Goal: Task Accomplishment & Management: Use online tool/utility

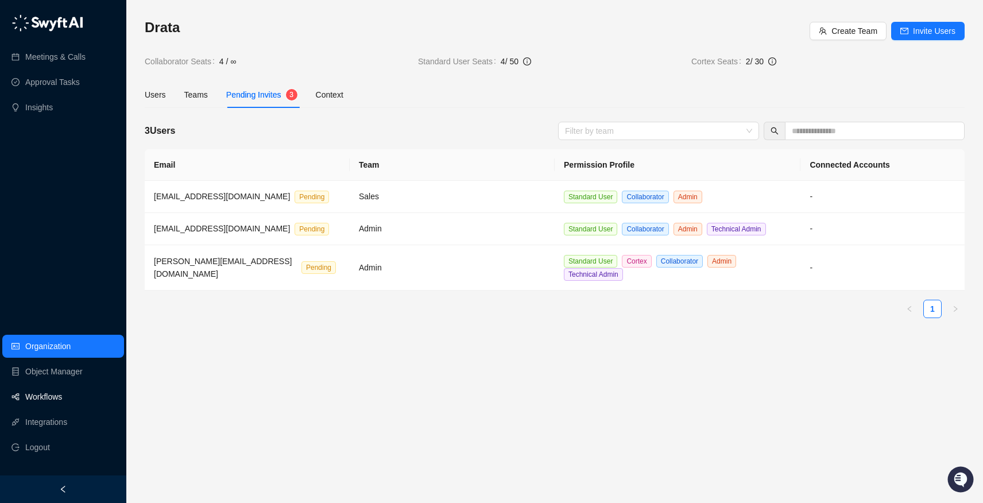
click at [34, 390] on link "Workflows" at bounding box center [43, 396] width 37 height 23
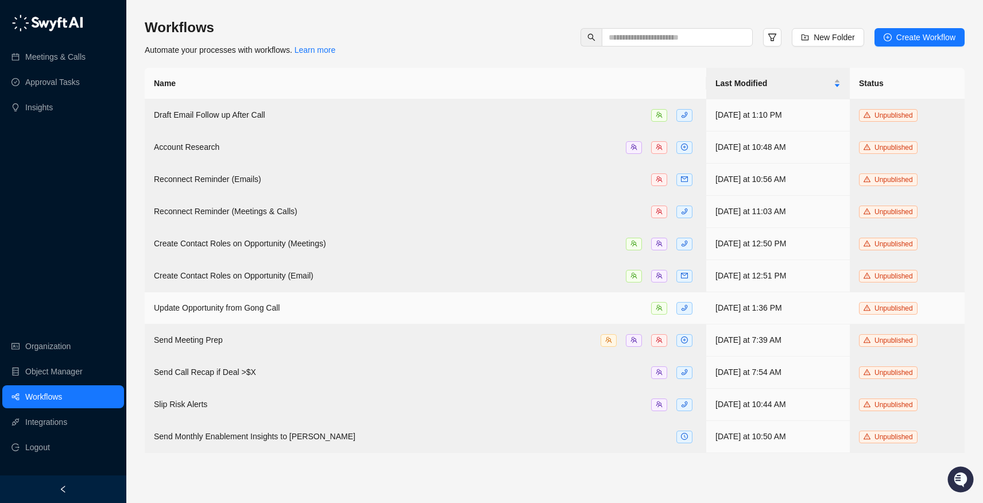
click at [232, 307] on span "Update Opportunity from Gong Call" at bounding box center [217, 307] width 126 height 9
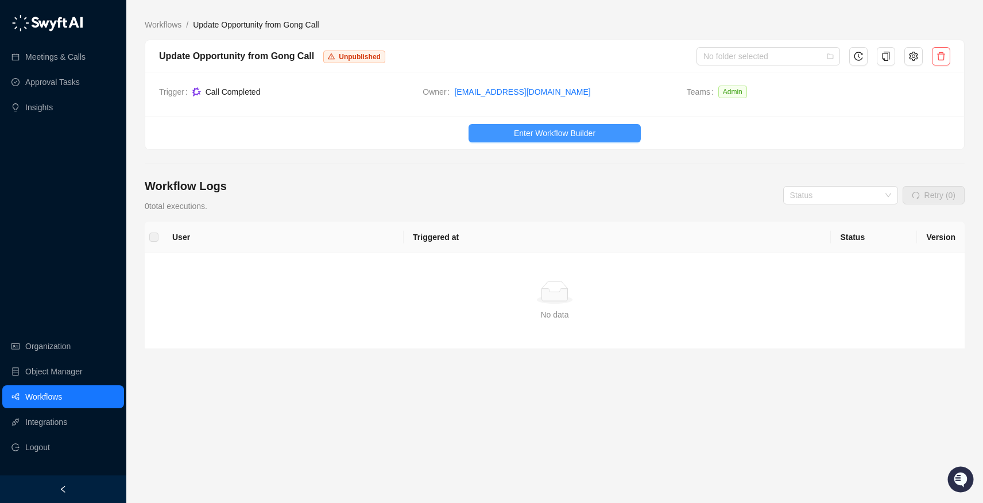
click at [550, 132] on span "Enter Workflow Builder" at bounding box center [555, 133] width 82 height 13
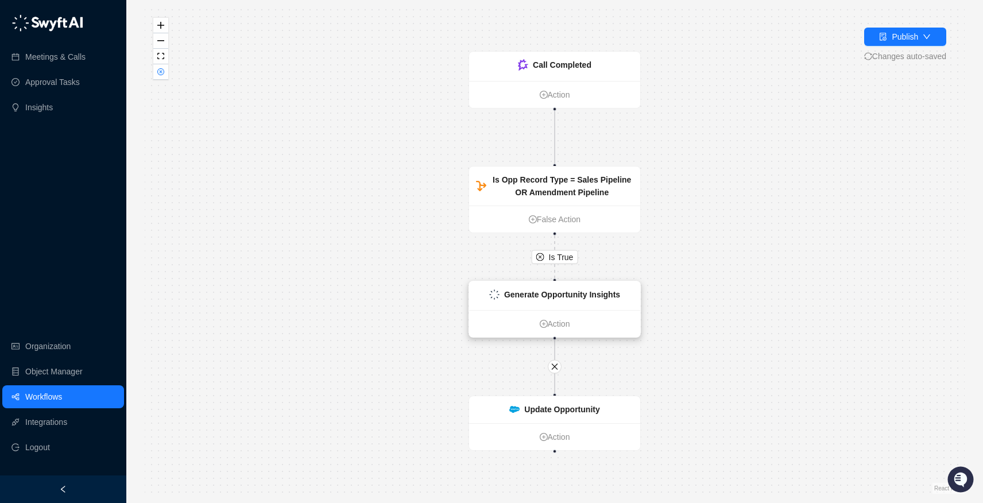
click at [551, 297] on strong "Generate Opportunity Insights" at bounding box center [562, 294] width 116 height 9
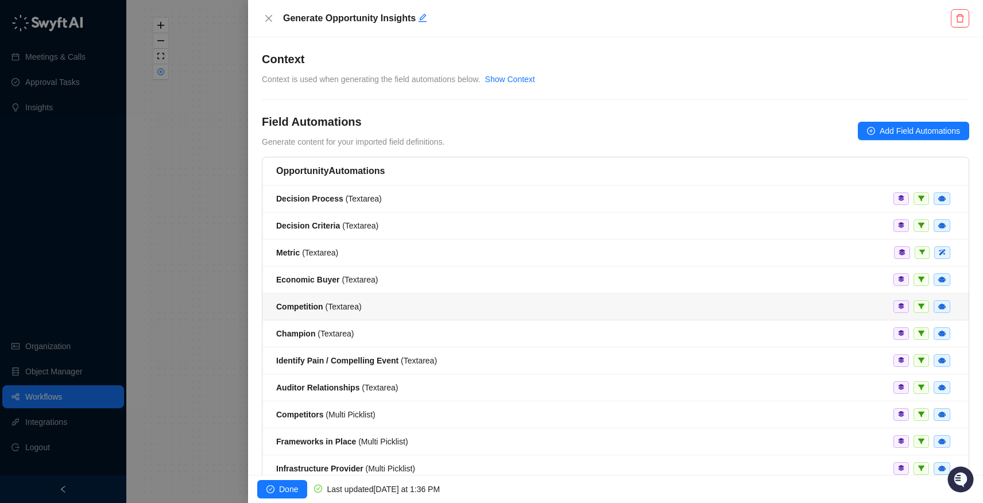
scroll to position [2, 0]
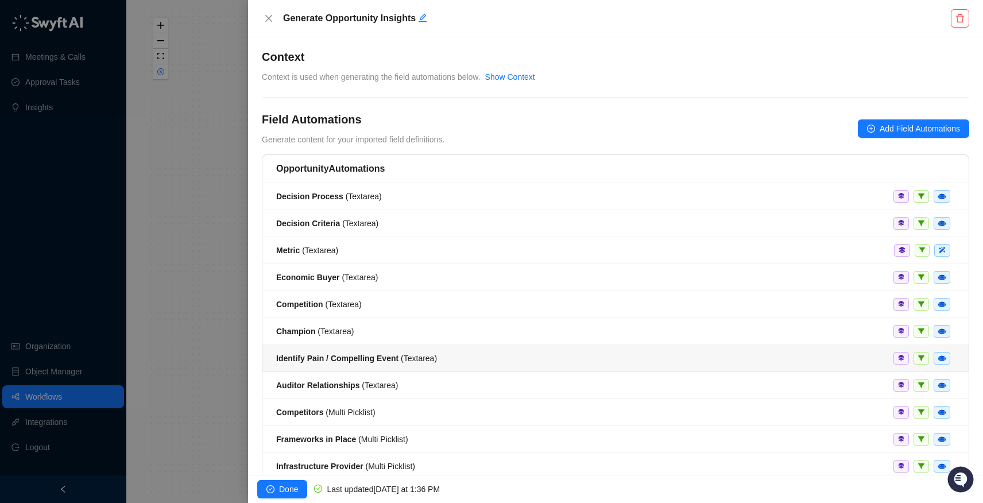
click at [329, 356] on strong "Identify Pain / Compelling Event" at bounding box center [337, 358] width 122 height 9
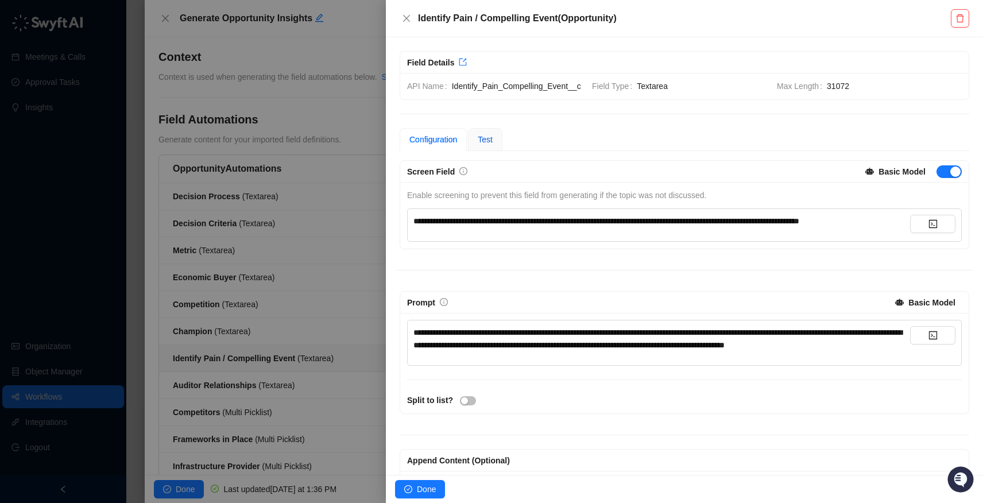
click at [490, 144] on span "Test" at bounding box center [485, 139] width 15 height 9
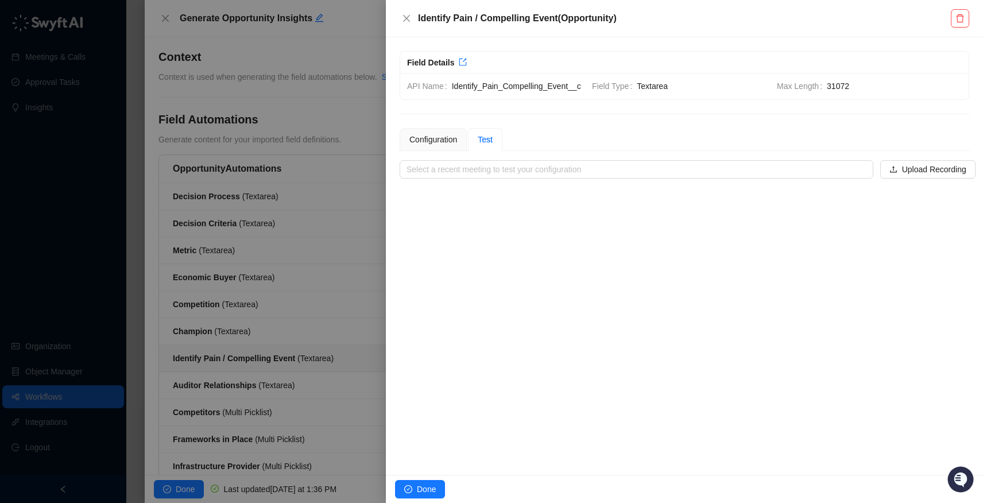
click at [563, 193] on div "**********" at bounding box center [684, 255] width 597 height 437
click at [556, 178] on input "search" at bounding box center [632, 169] width 453 height 17
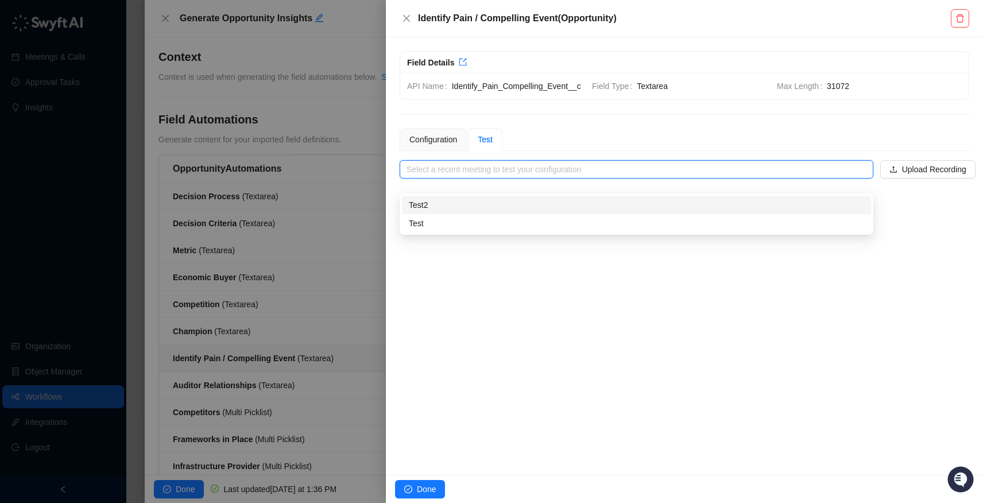
click at [532, 207] on div "Test2" at bounding box center [636, 205] width 455 height 13
type input "*****"
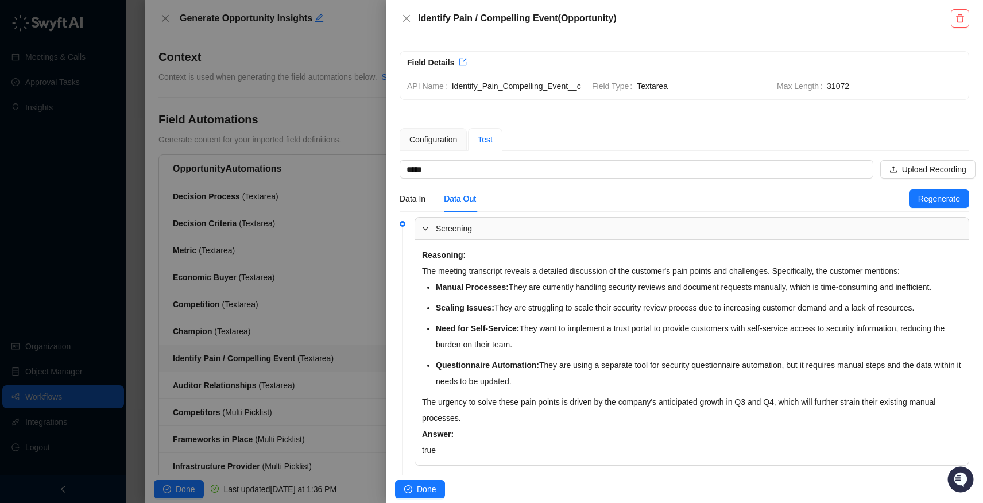
scroll to position [16, 0]
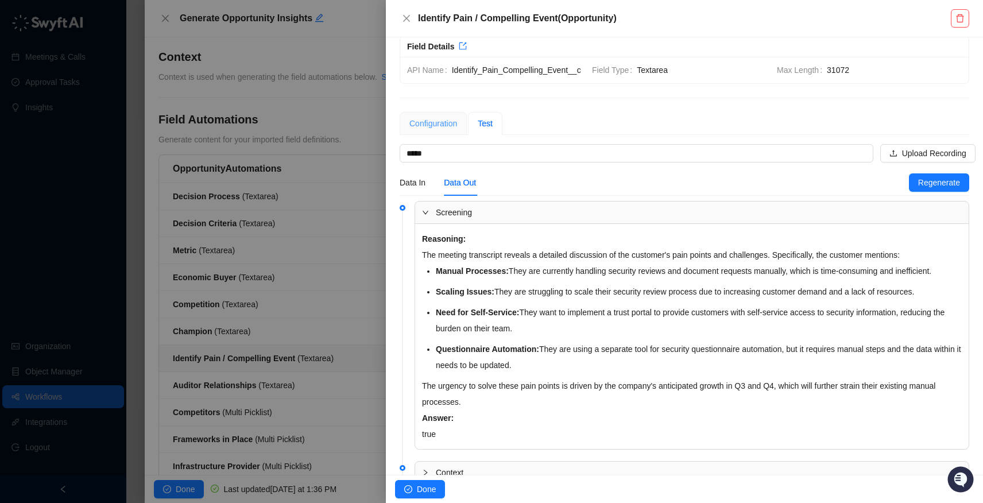
click at [431, 135] on div "Configuration" at bounding box center [433, 123] width 67 height 23
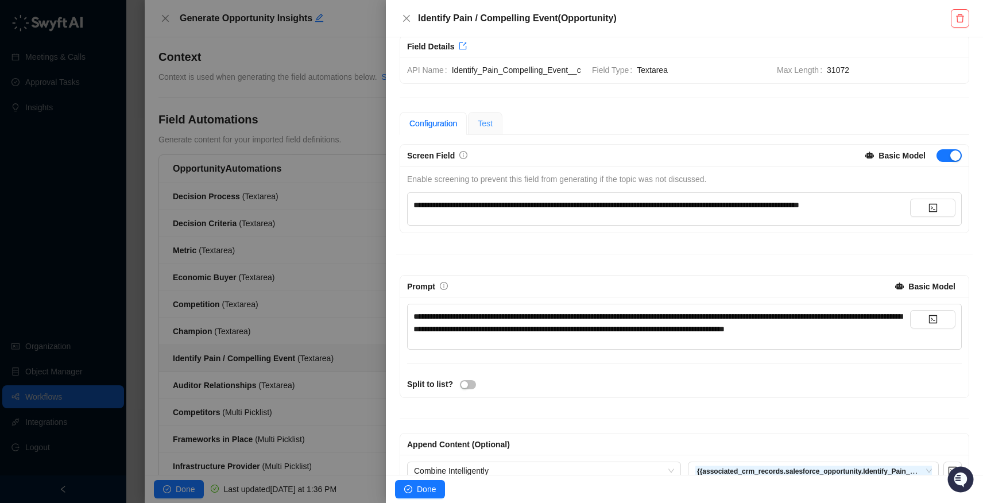
click at [498, 135] on div "Test" at bounding box center [485, 123] width 34 height 23
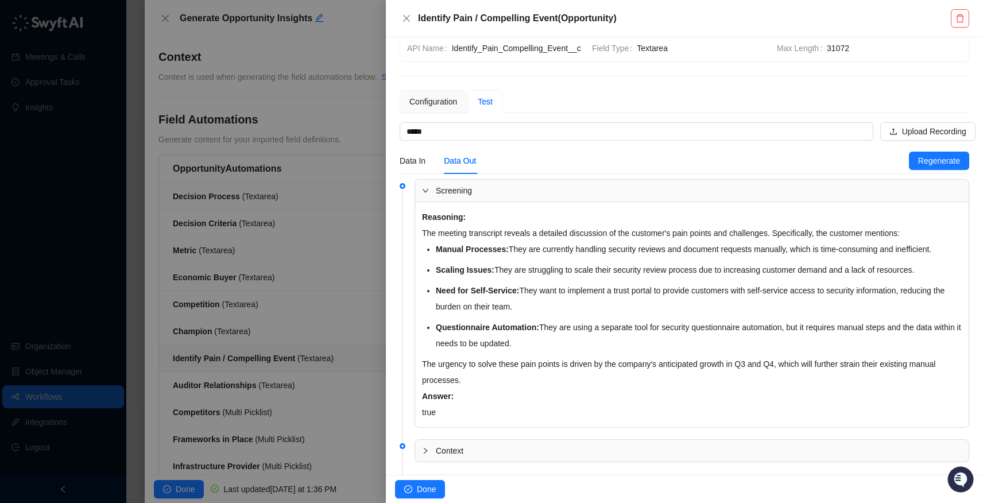
scroll to position [42, 0]
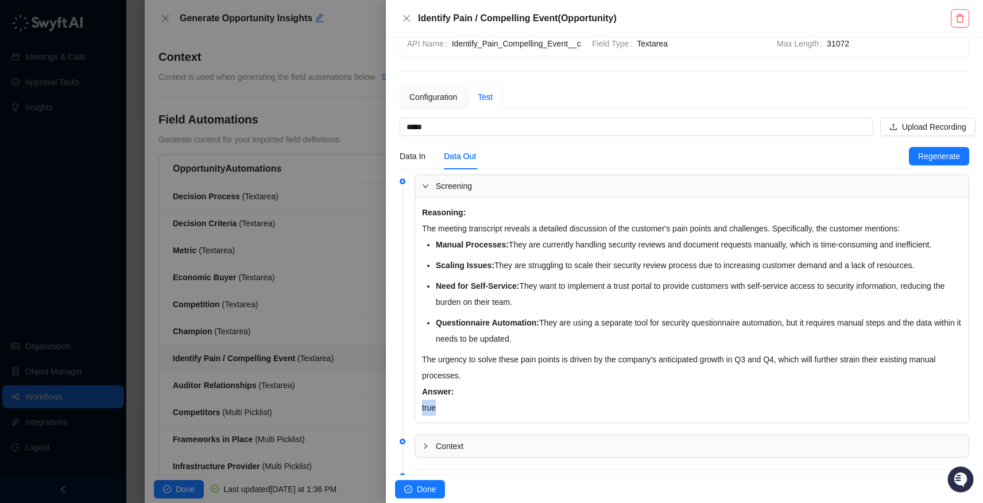
drag, startPoint x: 433, startPoint y: 437, endPoint x: 421, endPoint y: 433, distance: 12.5
click at [421, 422] on div "Reasoning: The meeting transcript reveals a detailed discussion of the customer…" at bounding box center [691, 309] width 553 height 225
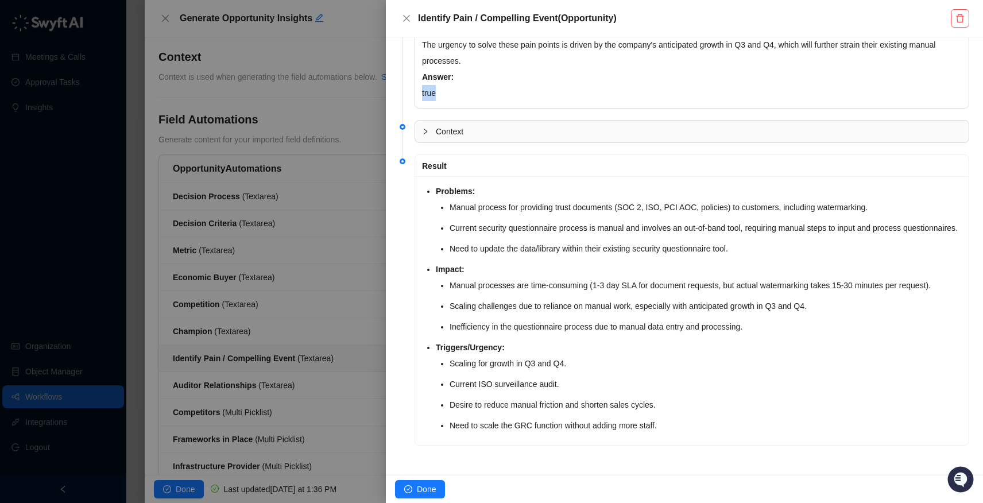
scroll to position [398, 0]
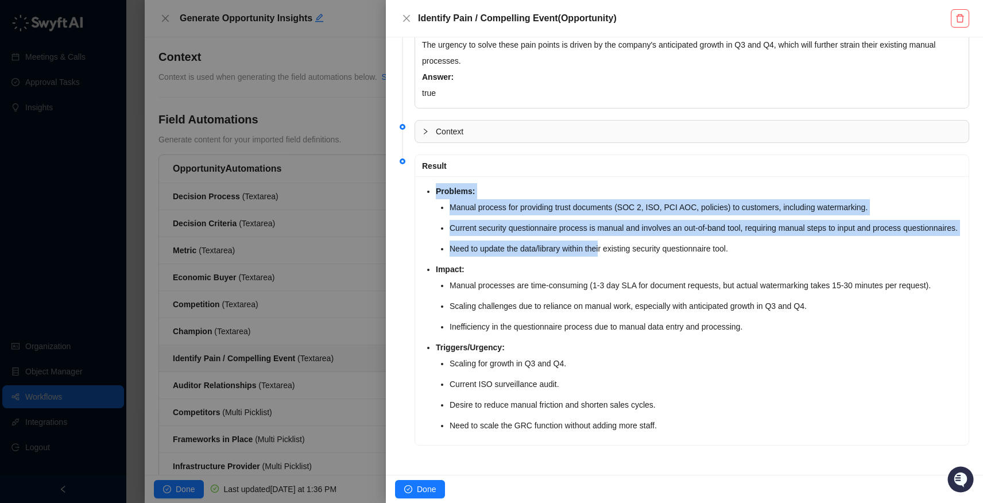
drag, startPoint x: 437, startPoint y: 176, endPoint x: 606, endPoint y: 249, distance: 183.6
click at [605, 249] on li "Problems: Manual process for providing trust documents (SOC 2, ISO, PCI AOC, po…" at bounding box center [699, 219] width 526 height 73
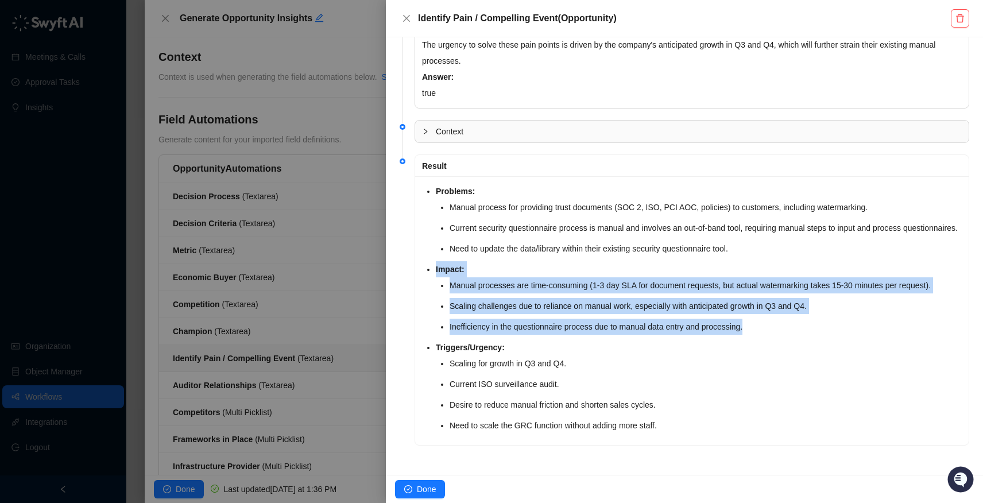
drag, startPoint x: 435, startPoint y: 277, endPoint x: 770, endPoint y: 334, distance: 340.0
click at [770, 334] on li "Impact: Manual processes are time-consuming (1-3 day SLA for document requests,…" at bounding box center [699, 297] width 526 height 73
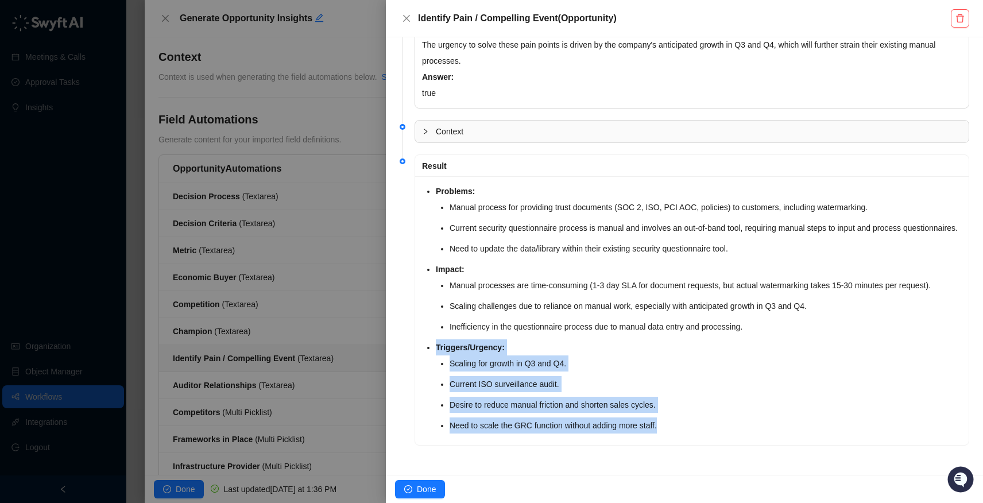
drag, startPoint x: 435, startPoint y: 350, endPoint x: 674, endPoint y: 436, distance: 254.4
click at [674, 436] on div "Problems: Manual process for providing trust documents (SOC 2, ISO, PCI AOC, po…" at bounding box center [691, 310] width 553 height 269
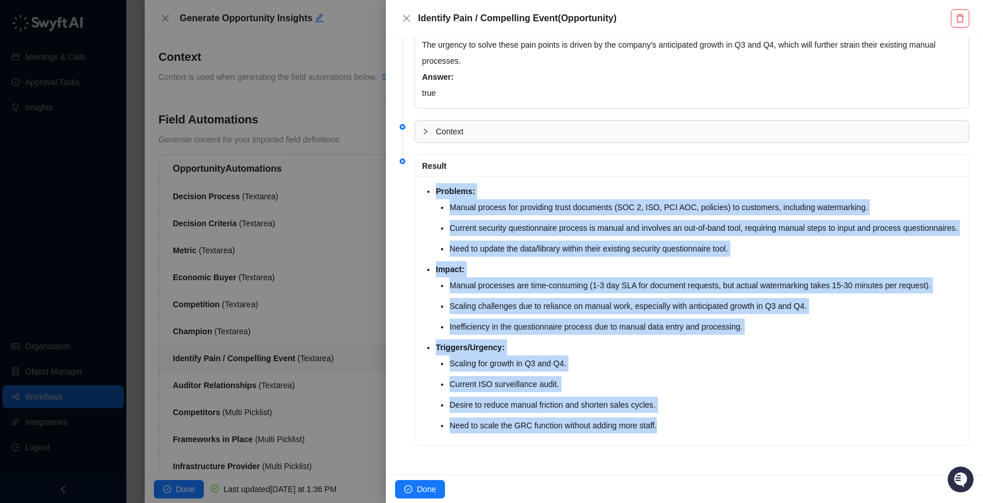
drag, startPoint x: 576, startPoint y: 181, endPoint x: 600, endPoint y: 455, distance: 274.9
click at [600, 455] on li "Result Problems: Manual process for providing trust documents (SOC 2, ISO, PCI …" at bounding box center [684, 309] width 569 height 303
click at [545, 280] on li "Impact: Manual processes are time-consuming (1-3 day SLA for document requests,…" at bounding box center [699, 297] width 526 height 73
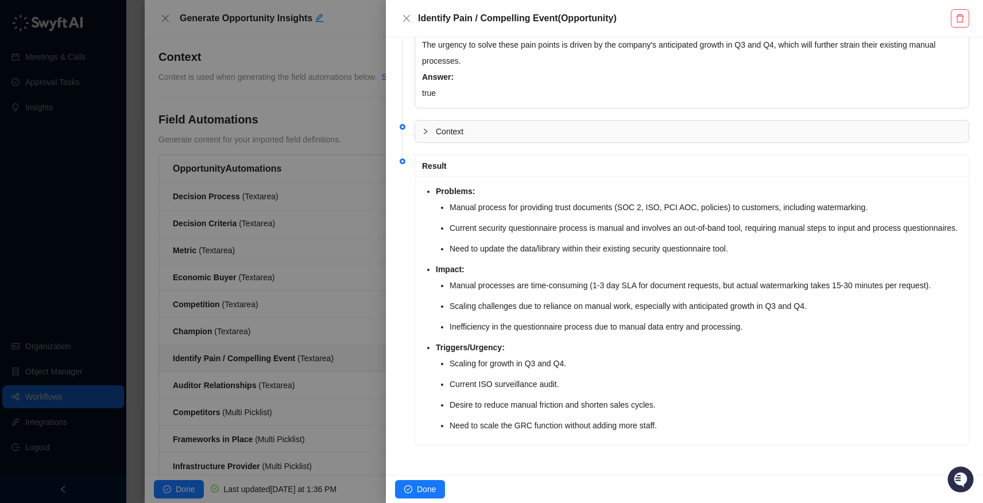
click at [292, 136] on div at bounding box center [491, 251] width 983 height 503
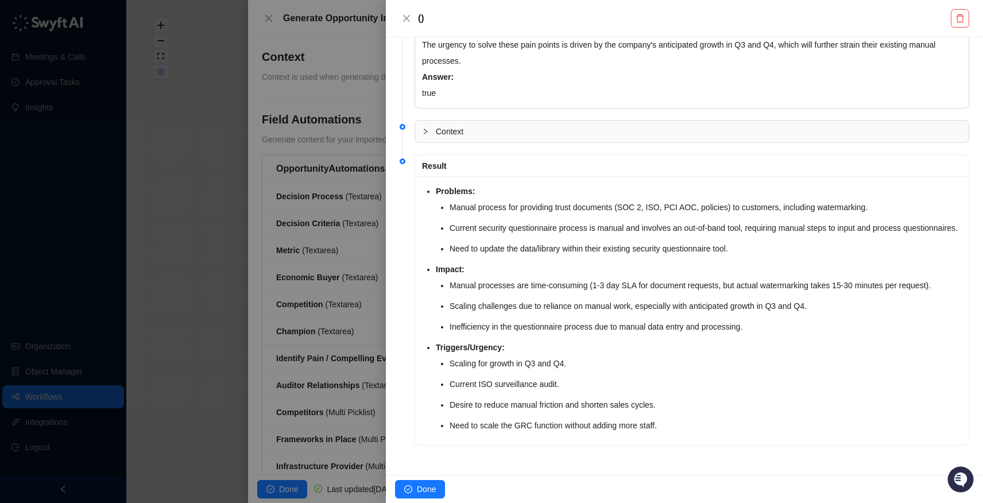
scroll to position [385, 0]
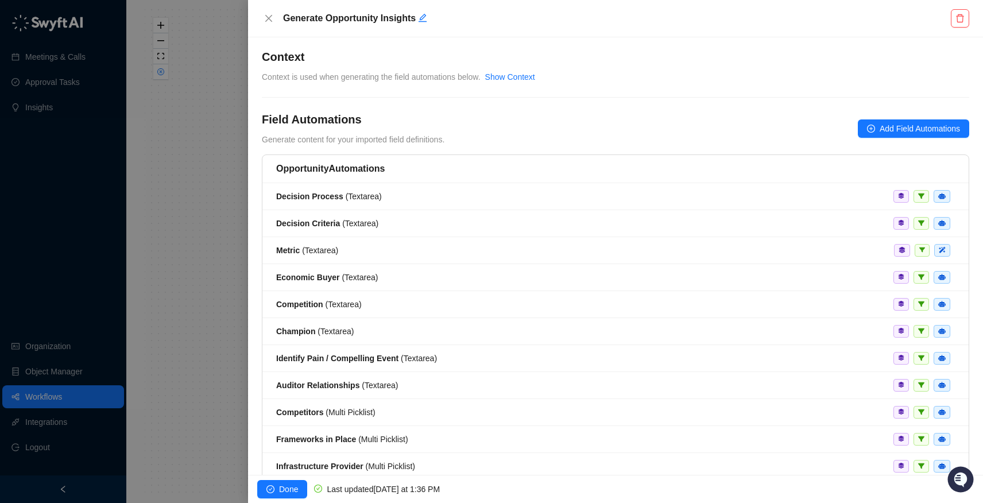
click at [213, 42] on div at bounding box center [491, 251] width 983 height 503
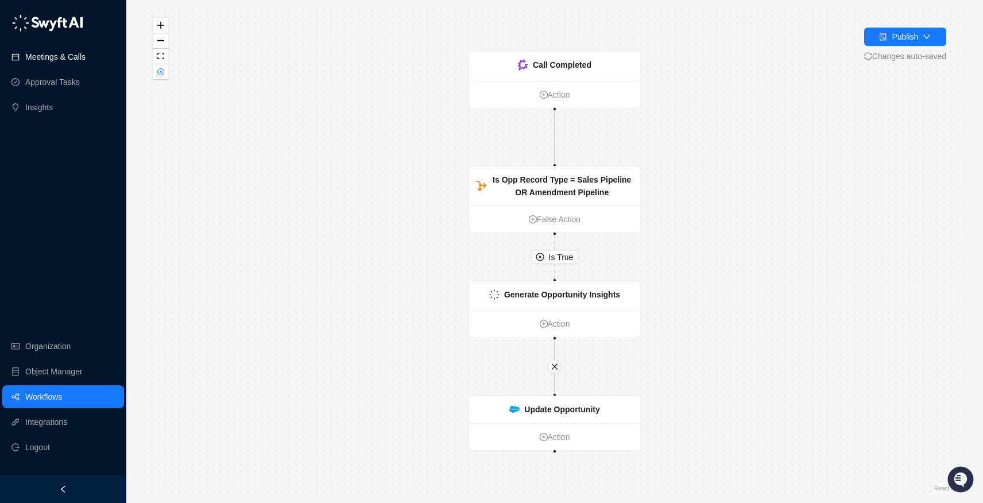
click at [59, 58] on link "Meetings & Calls" at bounding box center [55, 56] width 60 height 23
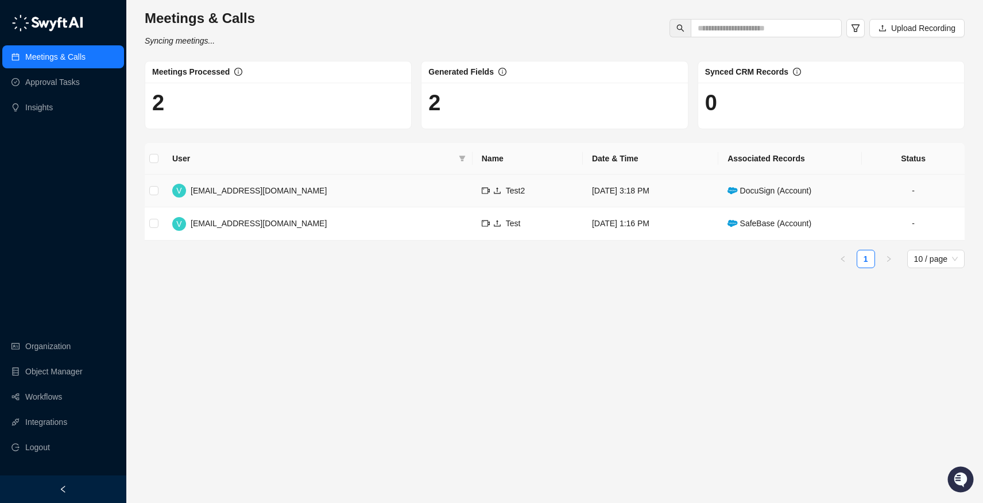
click at [286, 191] on td "V [EMAIL_ADDRESS][DOMAIN_NAME]" at bounding box center [317, 191] width 309 height 33
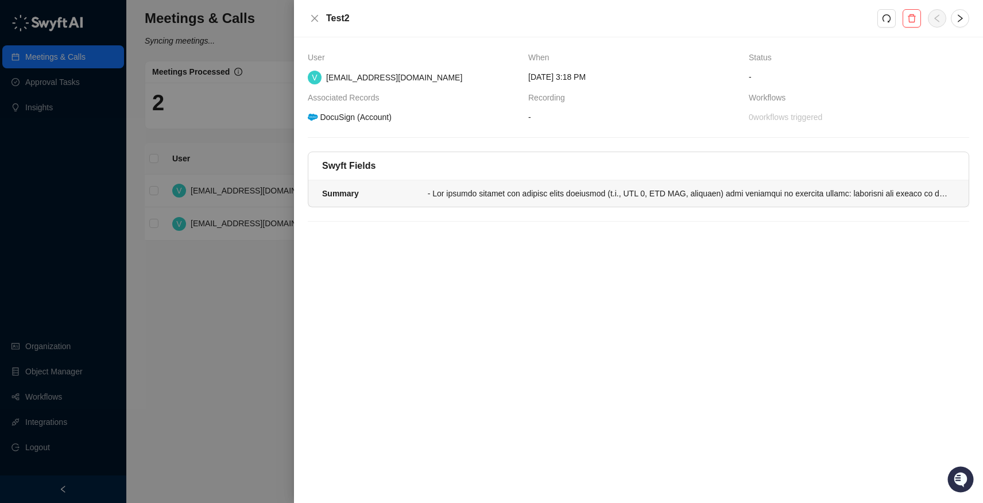
click at [518, 182] on li "Summary" at bounding box center [638, 193] width 660 height 26
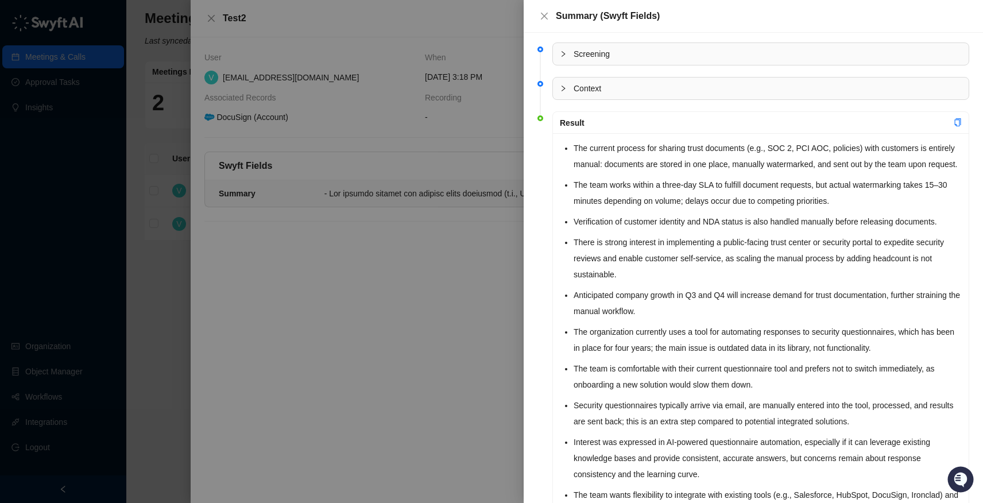
click at [308, 71] on div at bounding box center [491, 251] width 983 height 503
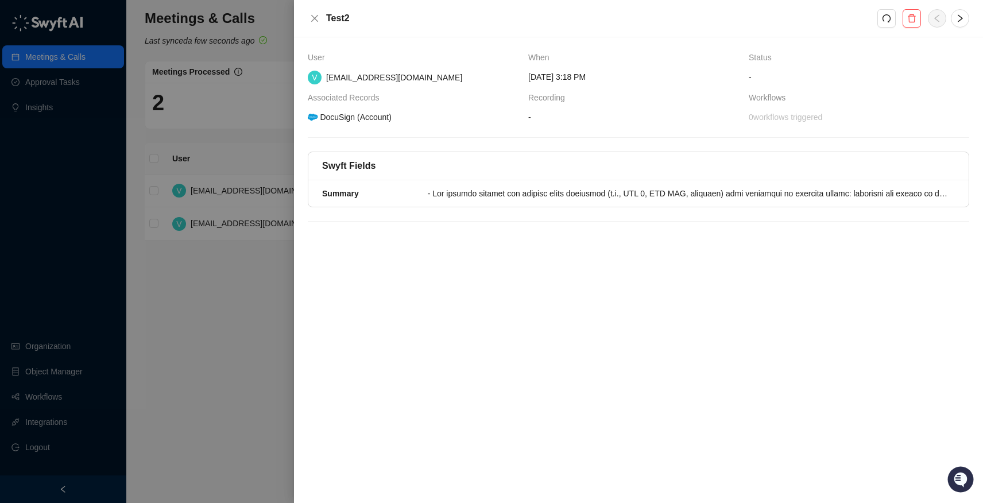
click at [135, 290] on div at bounding box center [491, 251] width 983 height 503
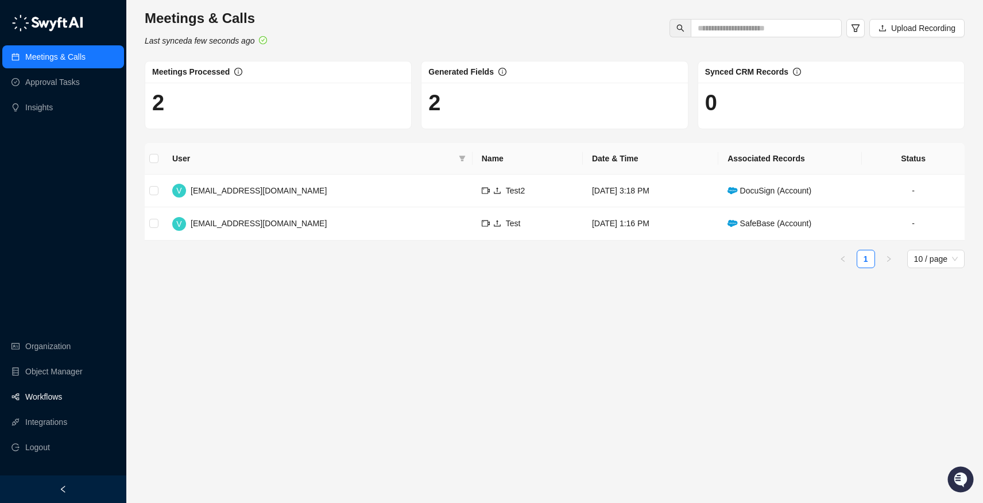
click at [44, 390] on link "Workflows" at bounding box center [43, 396] width 37 height 23
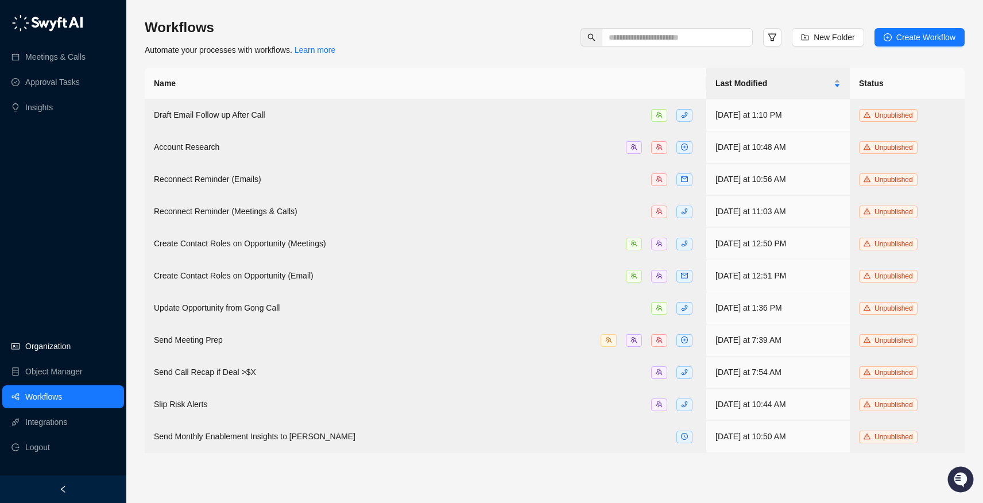
click at [59, 346] on link "Organization" at bounding box center [47, 346] width 45 height 23
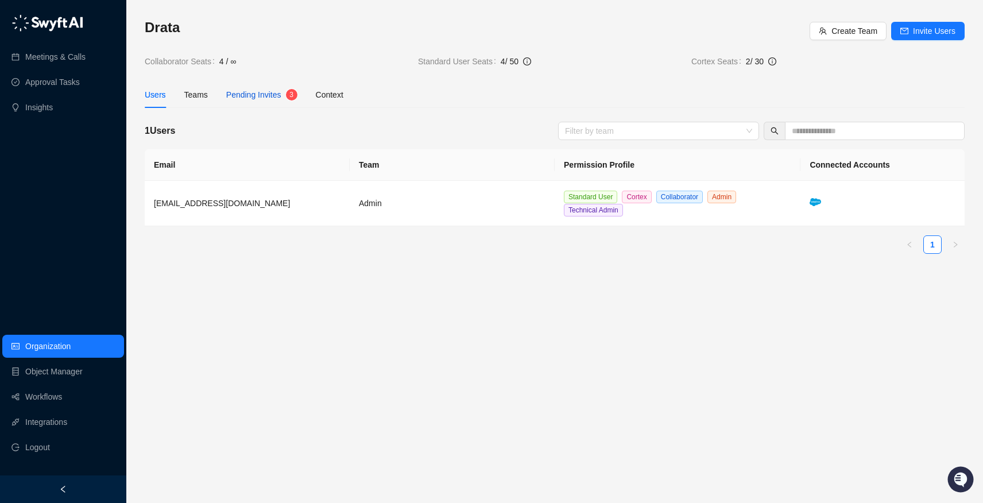
click at [267, 91] on span "Pending Invites" at bounding box center [253, 94] width 55 height 9
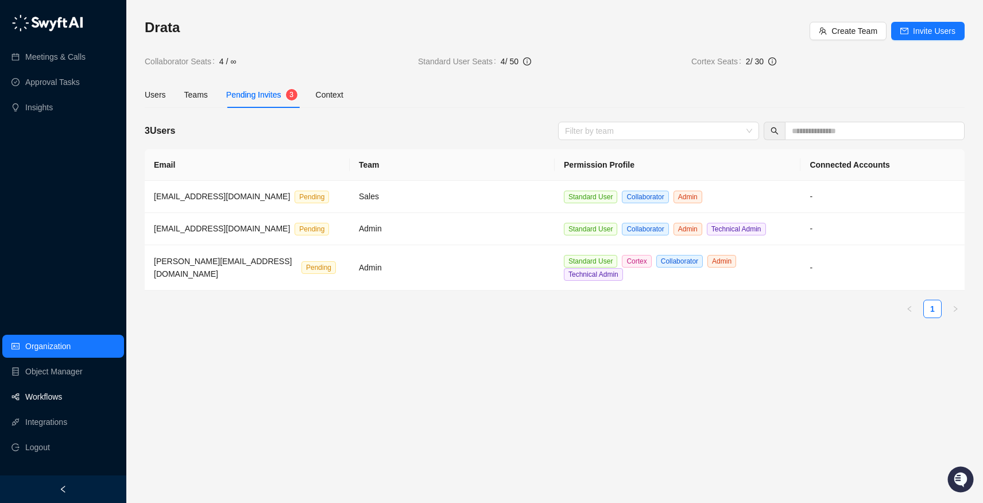
click at [44, 391] on link "Workflows" at bounding box center [43, 396] width 37 height 23
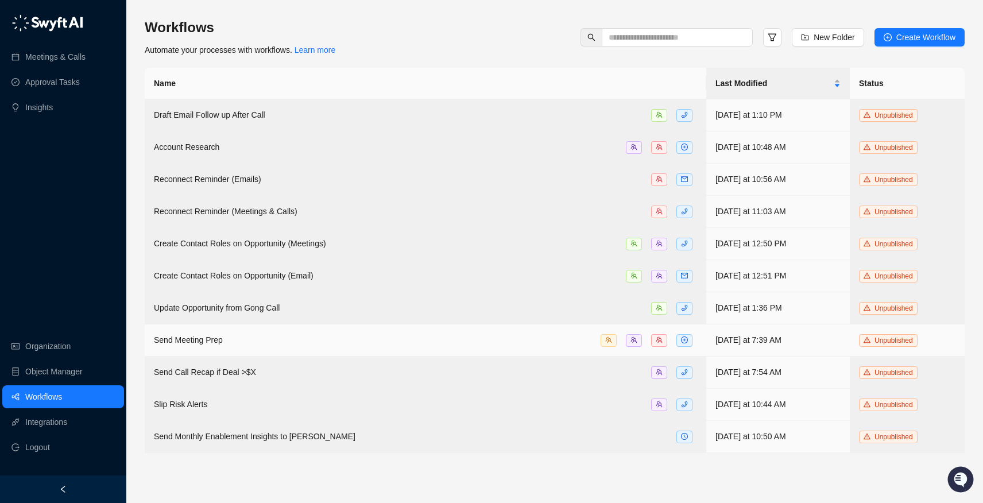
click at [215, 340] on span "Send Meeting Prep" at bounding box center [188, 339] width 69 height 9
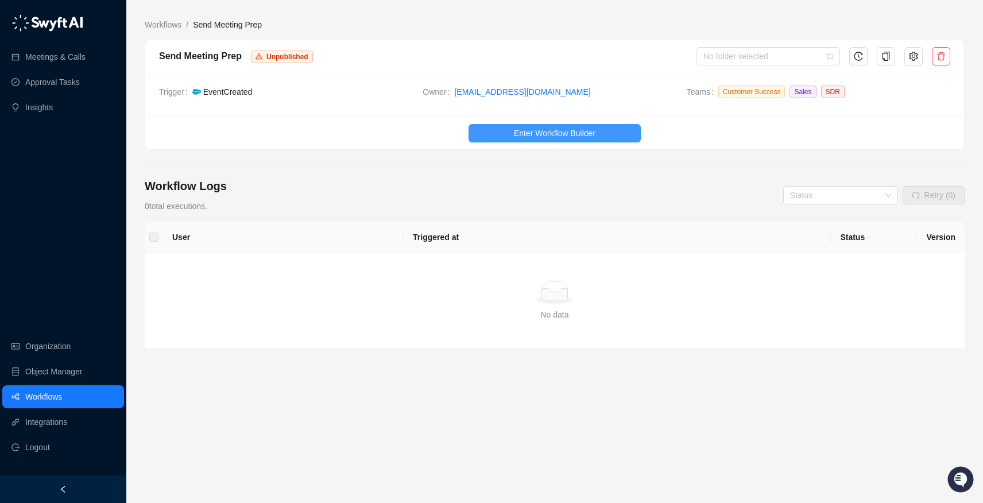
click at [501, 129] on button "Enter Workflow Builder" at bounding box center [554, 133] width 172 height 18
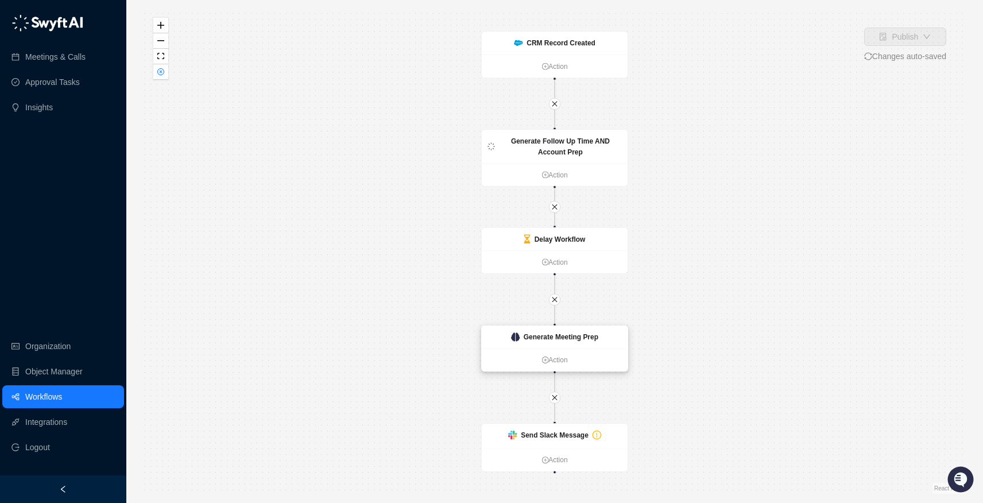
click at [541, 334] on strong "Generate Meeting Prep" at bounding box center [561, 337] width 75 height 8
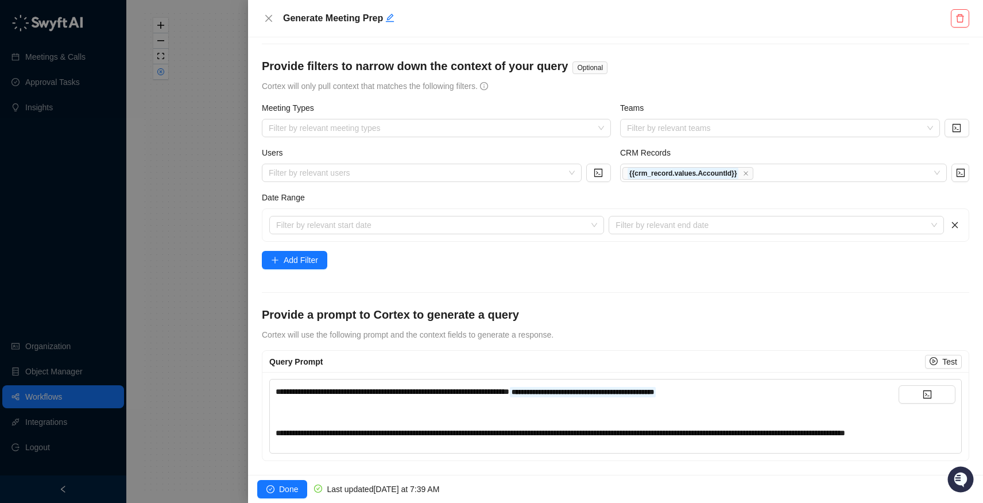
scroll to position [145, 0]
drag, startPoint x: 286, startPoint y: 420, endPoint x: 486, endPoint y: 419, distance: 199.2
click at [486, 429] on span "**********" at bounding box center [560, 433] width 569 height 8
drag, startPoint x: 495, startPoint y: 418, endPoint x: 711, endPoint y: 416, distance: 216.4
click at [711, 429] on span "**********" at bounding box center [560, 433] width 569 height 8
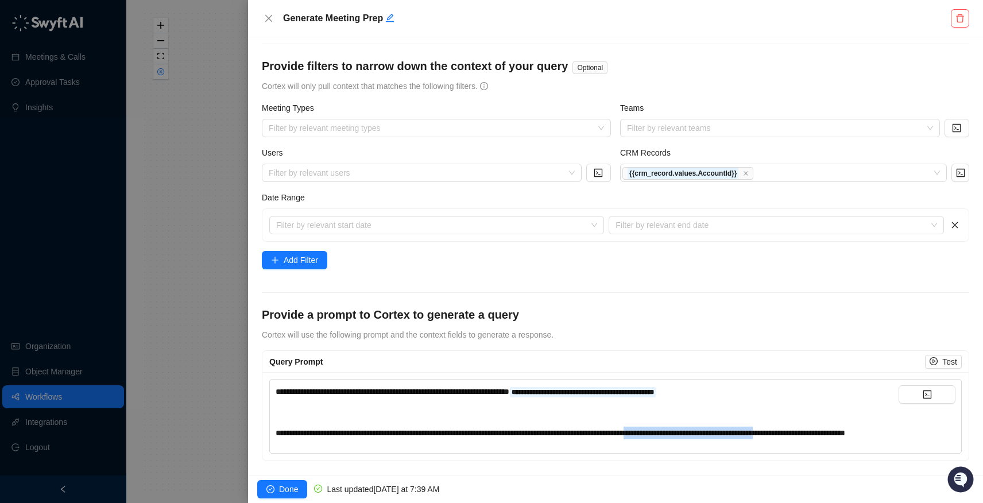
drag, startPoint x: 723, startPoint y: 416, endPoint x: 902, endPoint y: 425, distance: 178.7
click at [902, 425] on div "**********" at bounding box center [616, 416] width 680 height 62
click at [271, 15] on icon "close" at bounding box center [268, 18] width 7 height 7
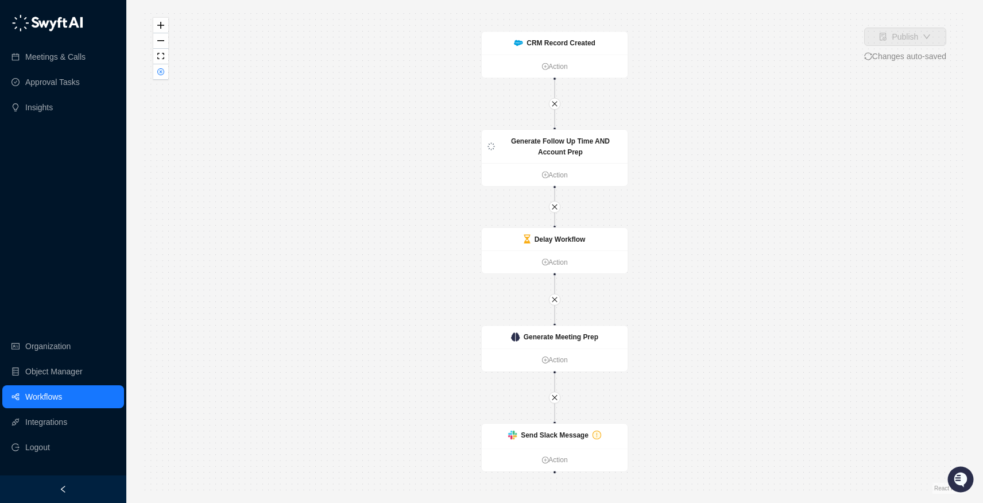
click at [61, 397] on link "Workflows" at bounding box center [43, 396] width 37 height 23
